Goal: Check status: Check status

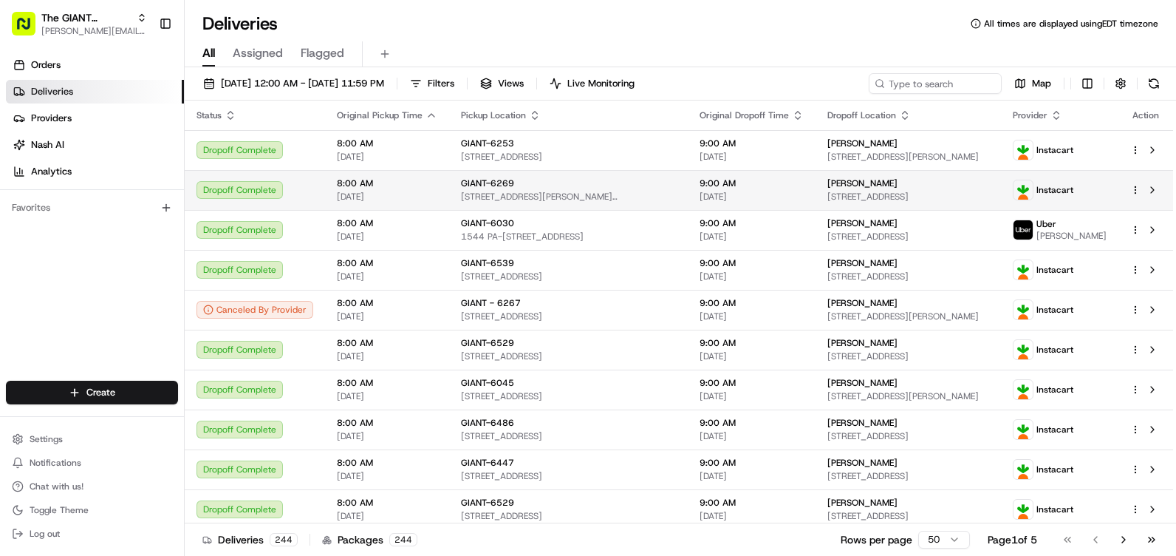
drag, startPoint x: 471, startPoint y: 81, endPoint x: 380, endPoint y: 207, distance: 155.5
click at [461, 81] on button "Filters" at bounding box center [432, 83] width 58 height 21
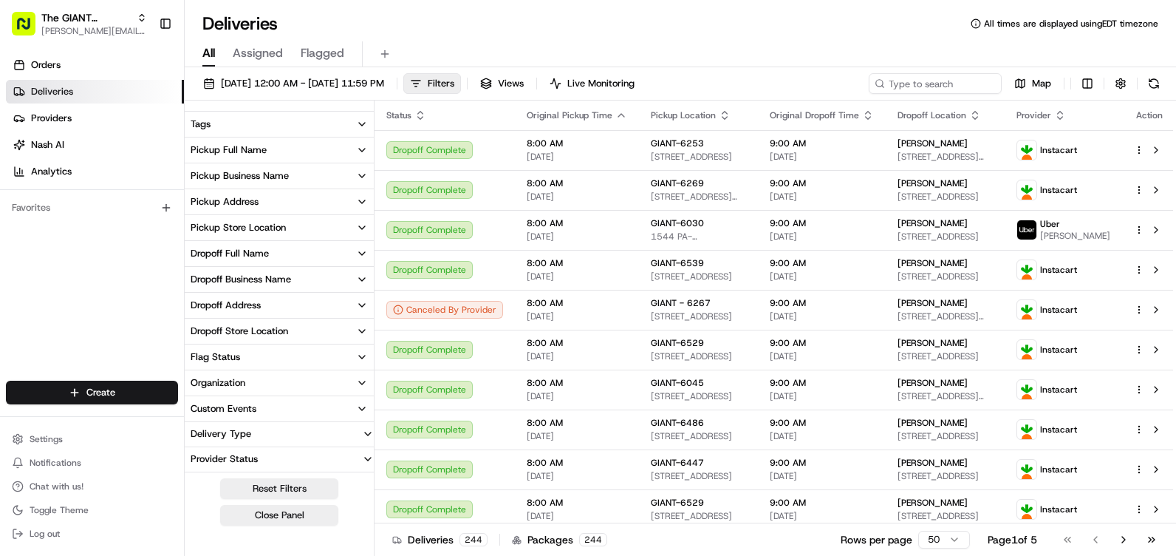
scroll to position [228, 0]
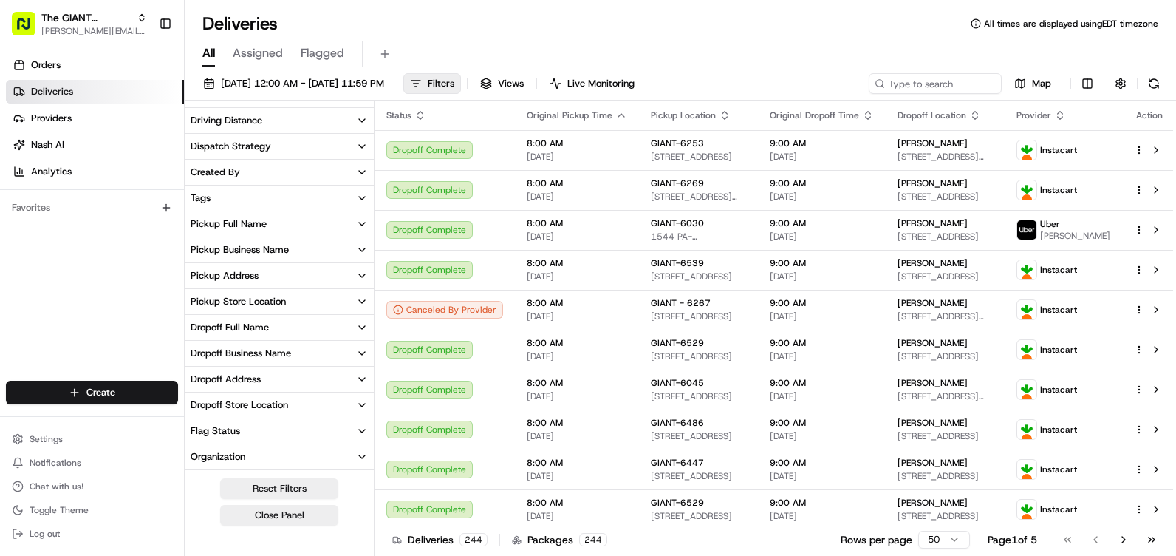
click at [329, 245] on button "Pickup Business Name" at bounding box center [279, 249] width 189 height 25
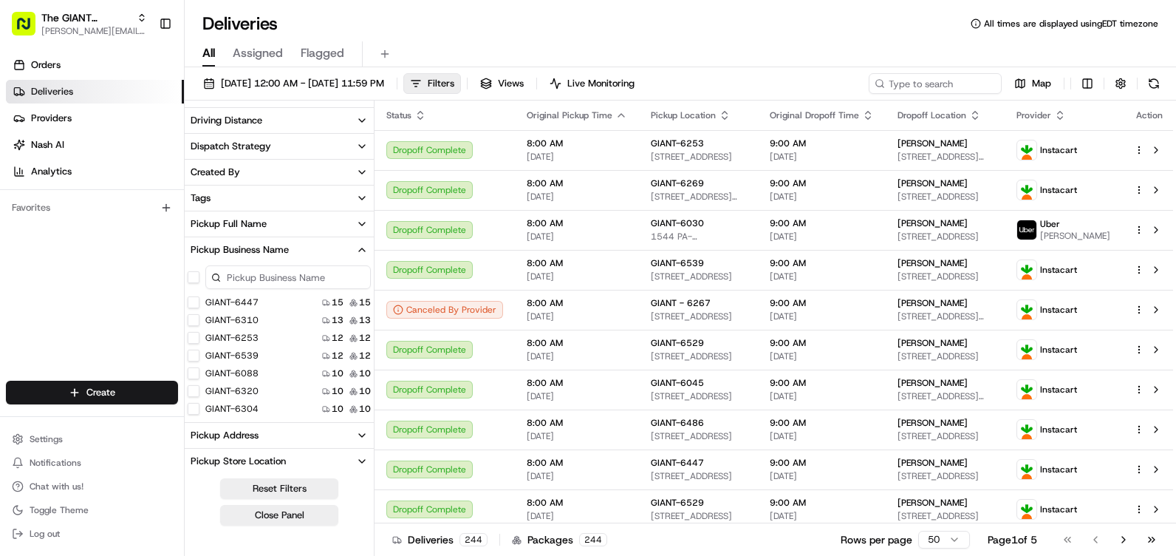
click at [293, 276] on input at bounding box center [288, 277] width 166 height 24
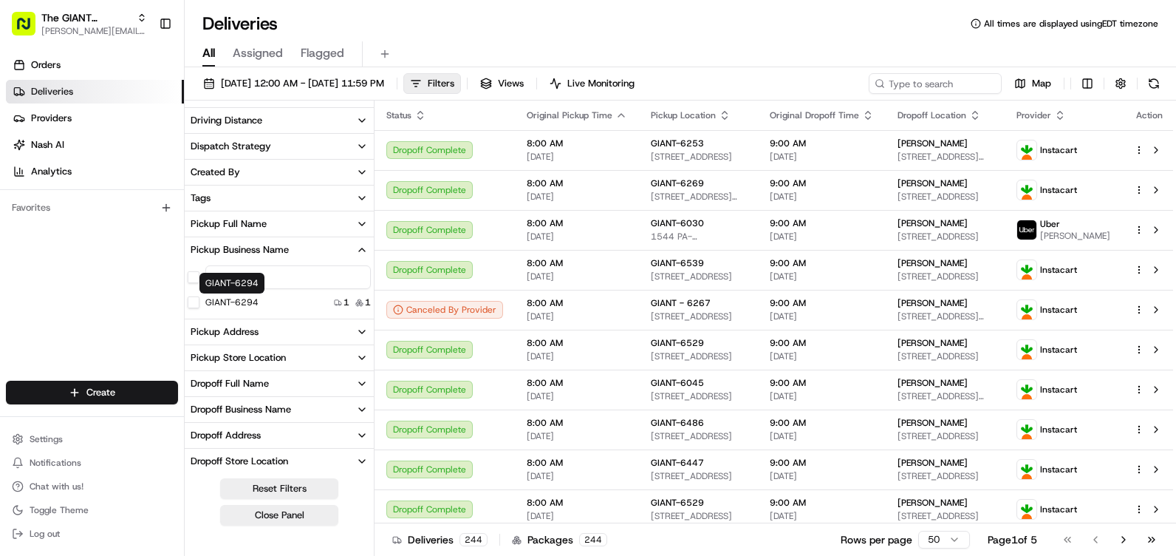
type input "6294"
click at [208, 298] on label "GIANT-6294" at bounding box center [231, 302] width 53 height 12
click at [199, 298] on button "GIANT-6294" at bounding box center [194, 302] width 12 height 12
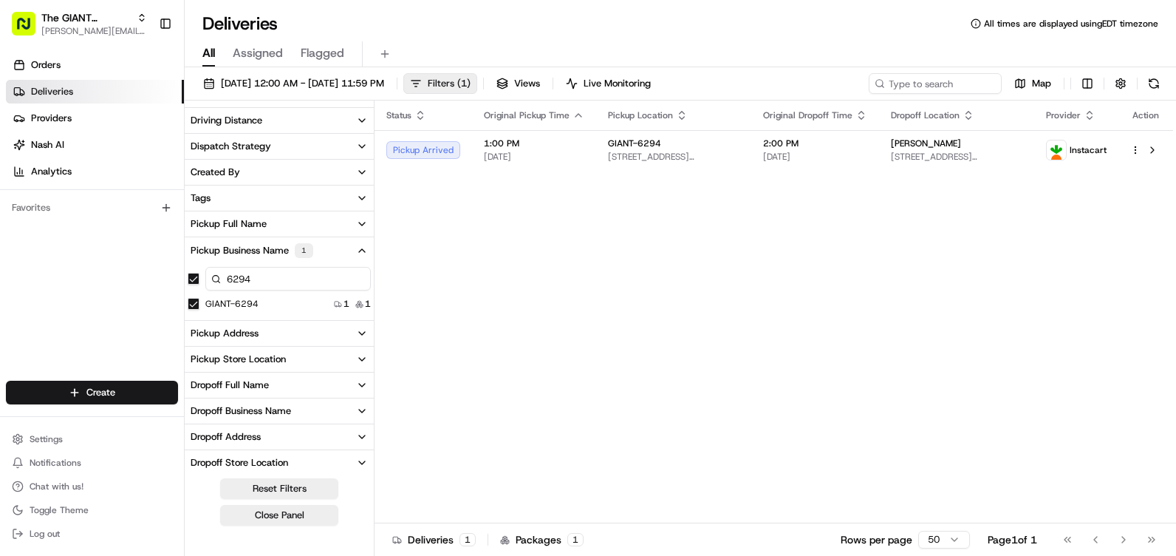
click at [477, 84] on button "Filters ( 1 )" at bounding box center [440, 83] width 74 height 21
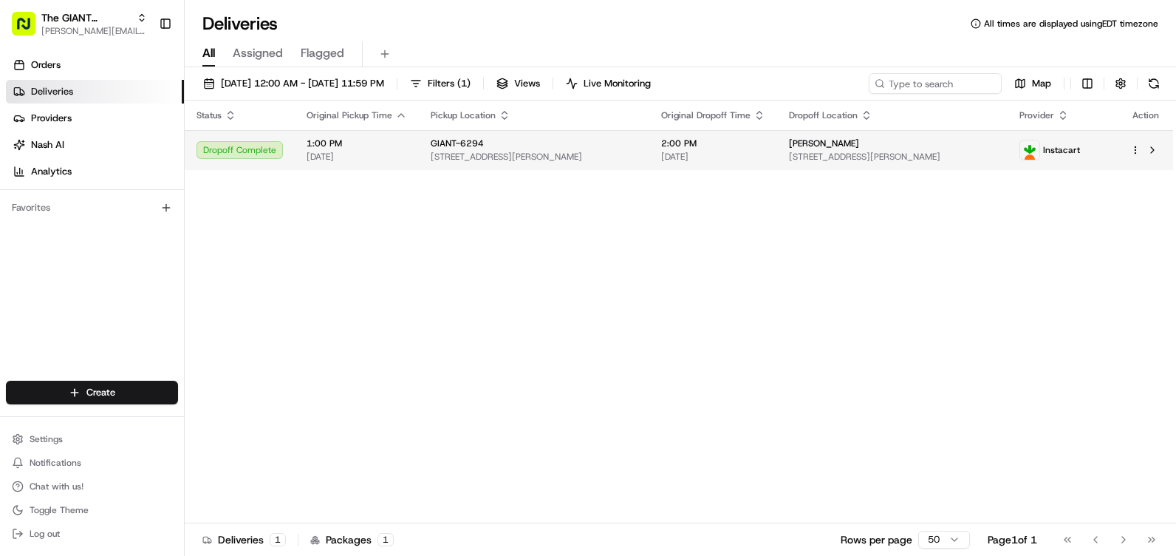
click at [785, 149] on td "[PERSON_NAME] [STREET_ADDRESS][PERSON_NAME]" at bounding box center [892, 150] width 231 height 40
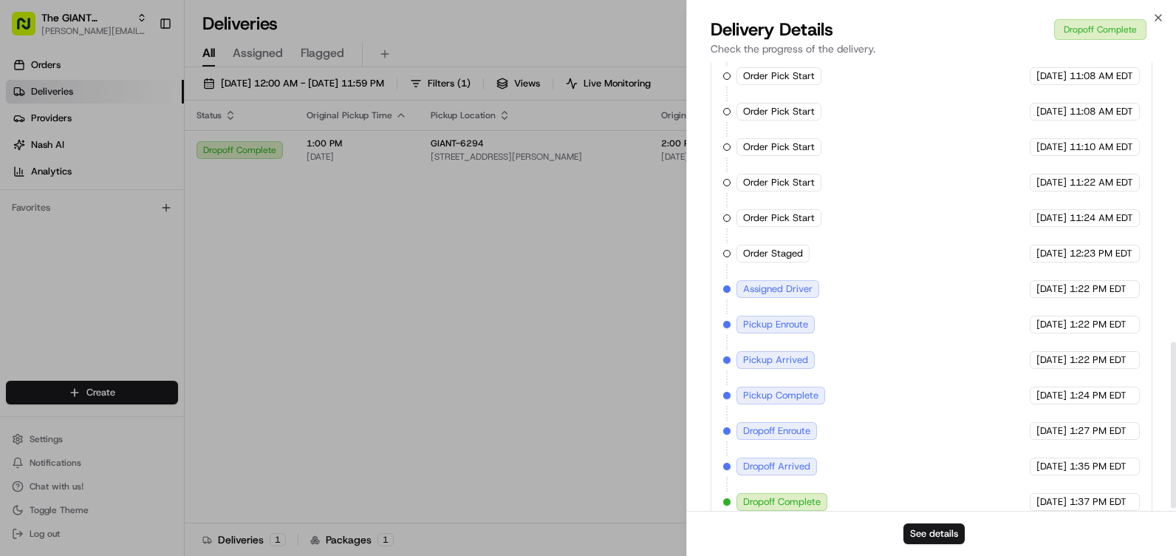
scroll to position [760, 0]
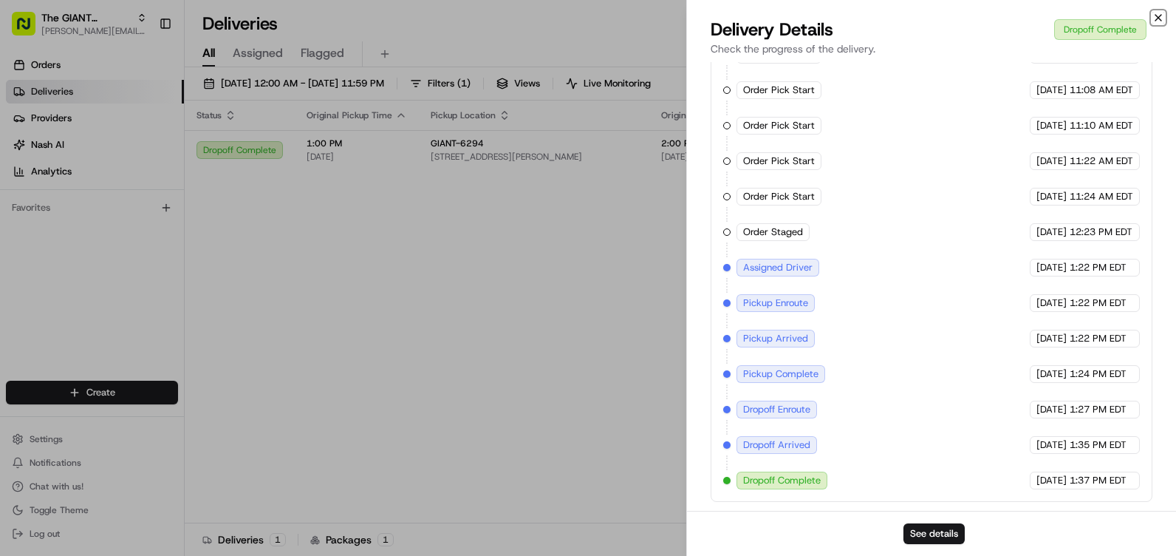
click at [1156, 20] on icon "button" at bounding box center [1159, 18] width 6 height 6
